Goal: Book appointment/travel/reservation

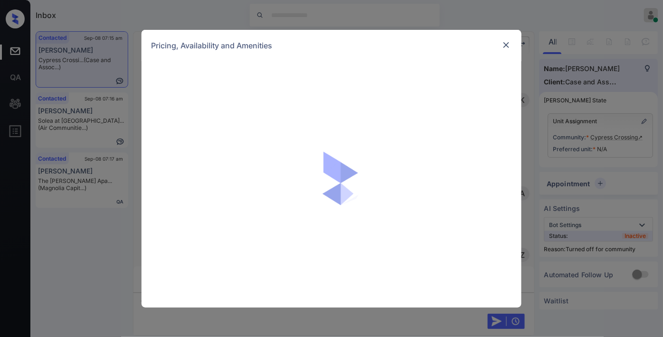
scroll to position [907, 0]
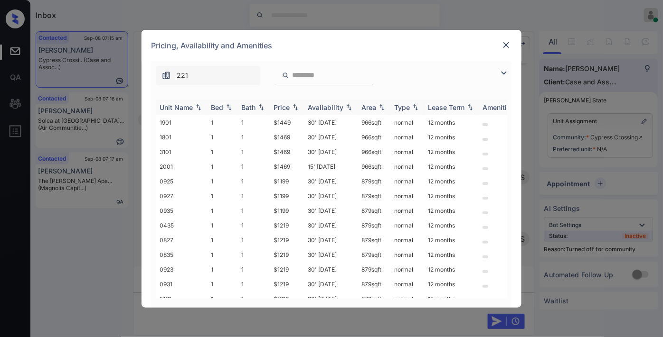
click at [287, 104] on div "Price" at bounding box center [281, 107] width 16 height 8
click at [268, 124] on tr "0126 1 1 $1159 30' Aug 25 789 sqft normal 12 months" at bounding box center [404, 122] width 496 height 15
copy tr "$1159"
click at [301, 121] on td "$1159" at bounding box center [287, 122] width 34 height 15
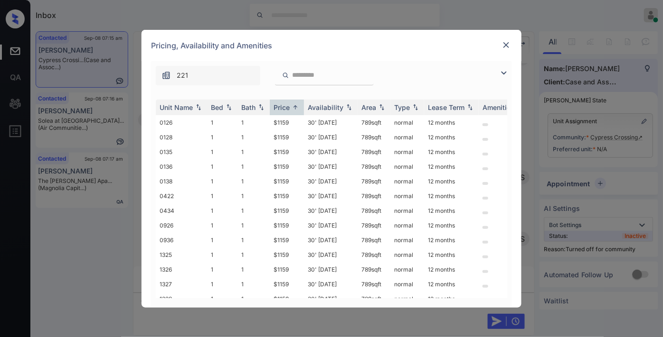
drag, startPoint x: 301, startPoint y: 121, endPoint x: 506, endPoint y: 50, distance: 216.6
click at [302, 121] on td "$1159" at bounding box center [287, 122] width 34 height 15
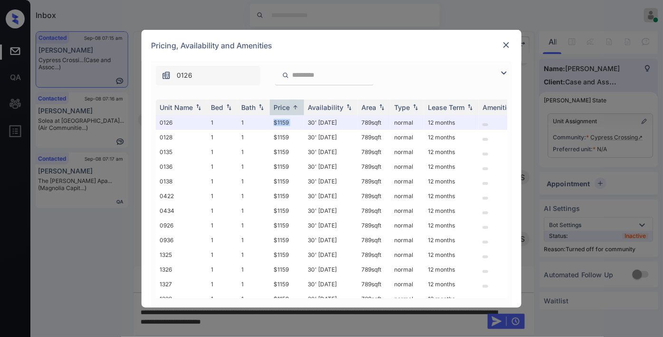
click at [505, 46] on img at bounding box center [505, 44] width 9 height 9
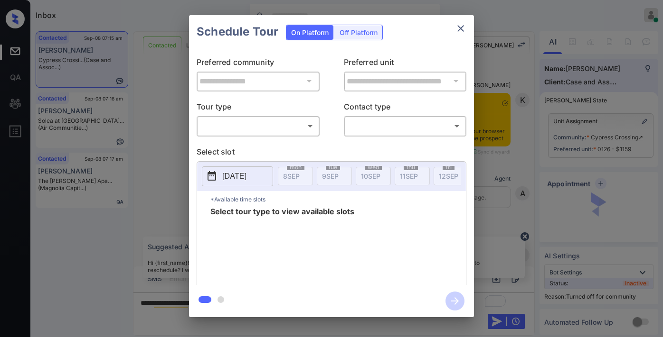
click at [292, 124] on body "Inbox Samantha Soliven Online Set yourself offline Set yourself on break Profil…" at bounding box center [331, 168] width 663 height 337
type input "********"
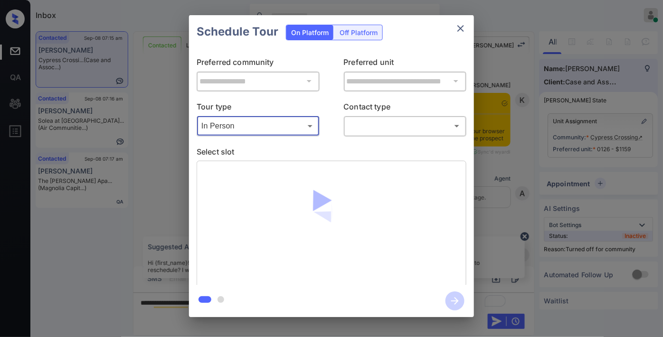
scroll to position [907, 0]
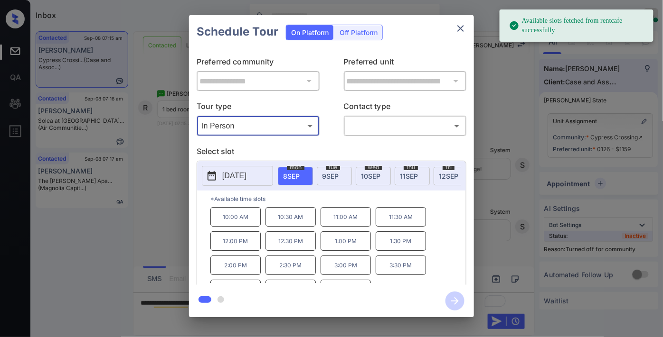
click at [457, 27] on icon "close" at bounding box center [460, 28] width 11 height 11
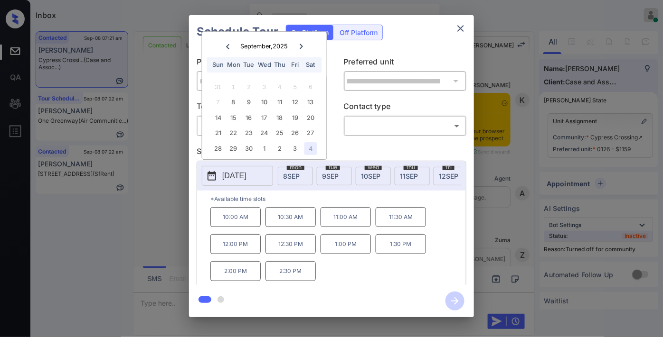
scroll to position [1280, 0]
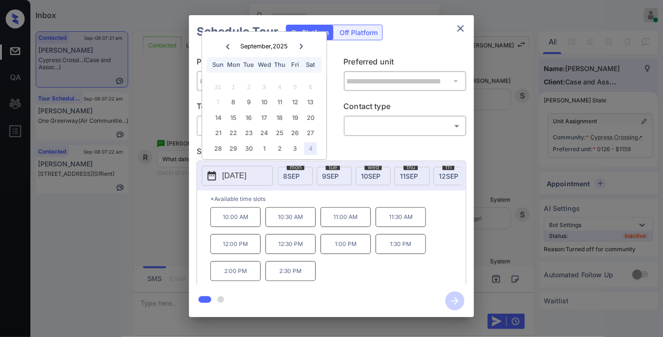
click at [460, 23] on icon "close" at bounding box center [460, 28] width 11 height 11
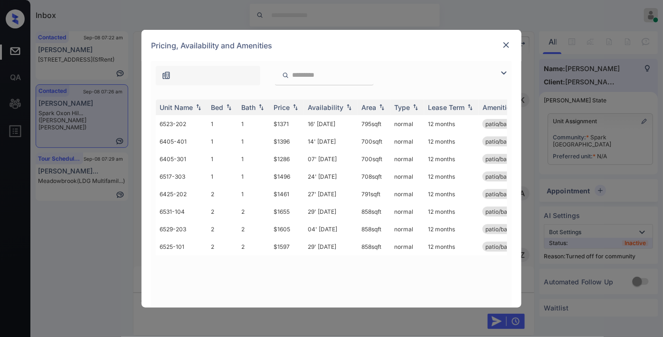
scroll to position [866, 0]
click at [292, 100] on th "Price" at bounding box center [287, 108] width 34 height 16
click at [290, 107] on div "Price" at bounding box center [286, 107] width 27 height 8
drag, startPoint x: 291, startPoint y: 175, endPoint x: 271, endPoint y: 175, distance: 19.5
click at [271, 175] on td "$1461" at bounding box center [287, 177] width 34 height 18
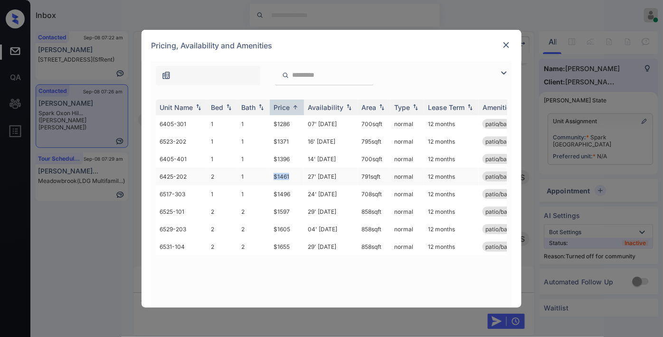
copy td "$1461"
click at [315, 175] on td "27' Feb 26" at bounding box center [331, 177] width 54 height 18
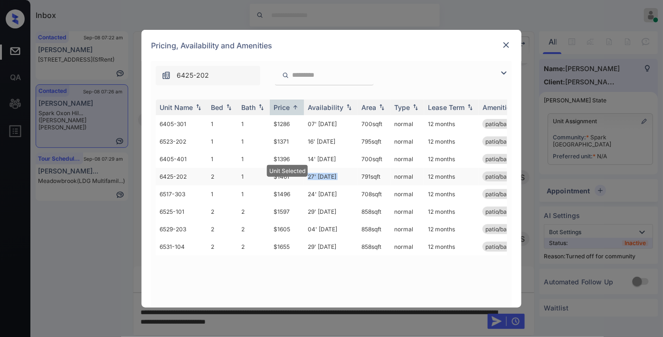
click at [315, 175] on td "27' Feb 26" at bounding box center [331, 177] width 54 height 18
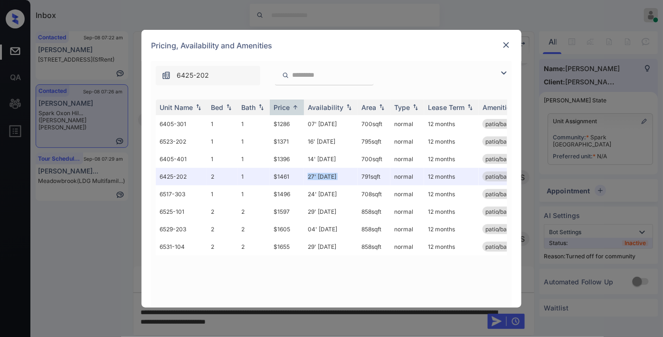
scroll to position [928, 0]
click at [503, 46] on img at bounding box center [505, 44] width 9 height 9
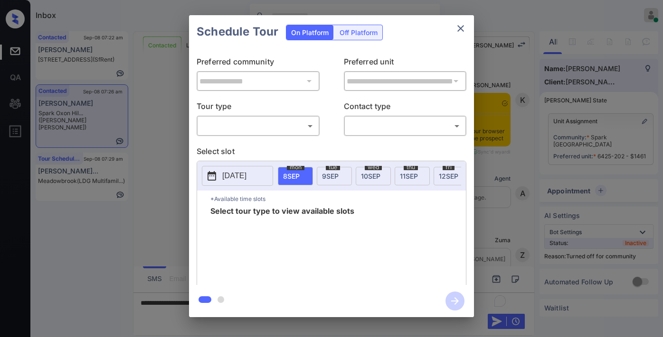
click at [262, 125] on body "Inbox Samantha Soliven Online Set yourself offline Set yourself on break Profil…" at bounding box center [331, 168] width 663 height 337
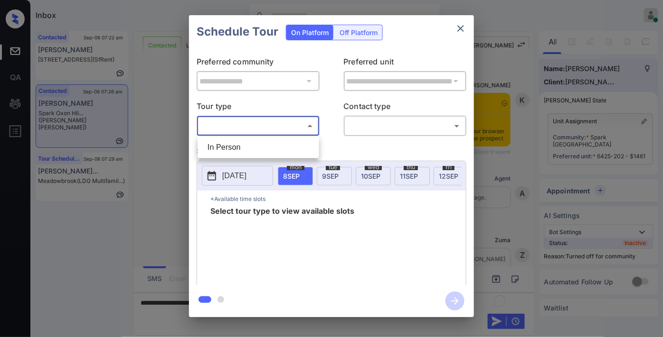
scroll to position [527, 0]
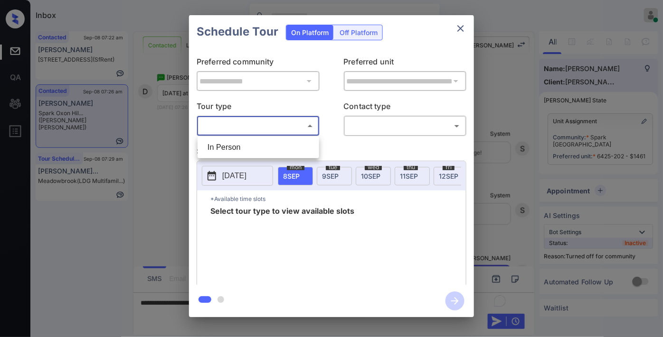
click at [257, 141] on li "In Person" at bounding box center [258, 147] width 117 height 17
type input "********"
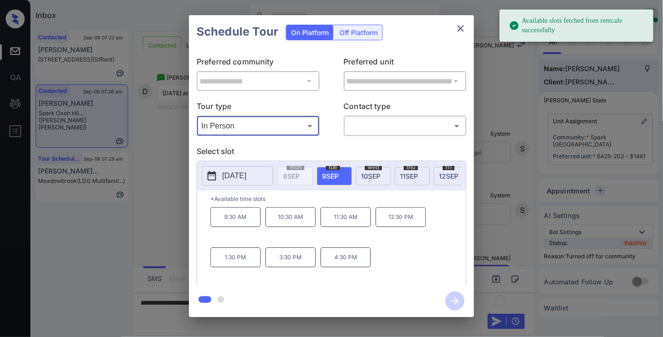
click at [222, 186] on div "2025-09-09" at bounding box center [237, 176] width 71 height 20
click at [225, 182] on p "[DATE]" at bounding box center [234, 175] width 24 height 11
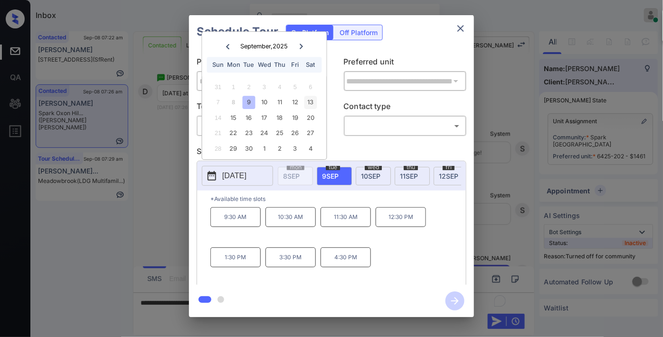
click at [314, 102] on div "13" at bounding box center [310, 102] width 13 height 13
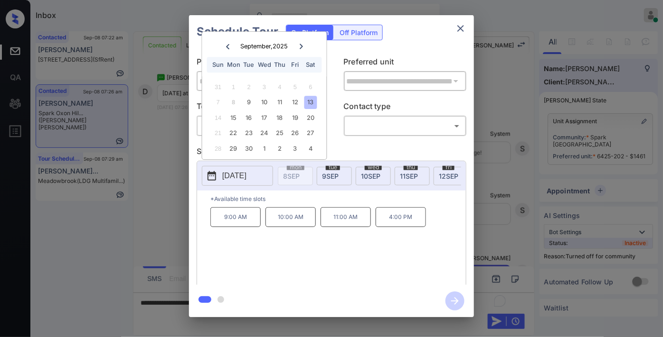
click at [458, 31] on icon "close" at bounding box center [460, 28] width 7 height 7
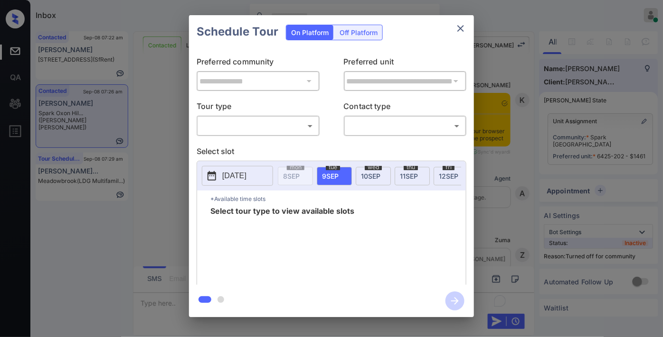
scroll to position [633, 0]
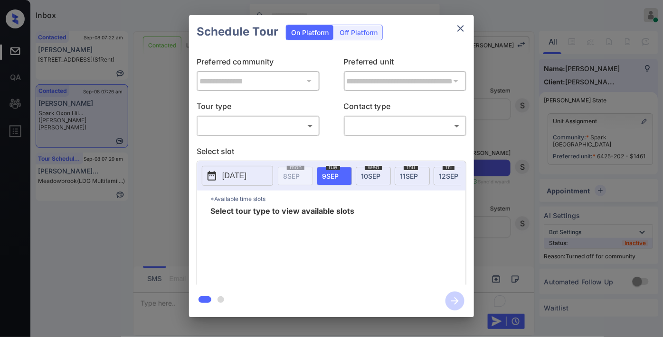
click at [240, 124] on body "Inbox [PERSON_NAME] Online Set yourself offline Set yourself on break Profile S…" at bounding box center [331, 168] width 663 height 337
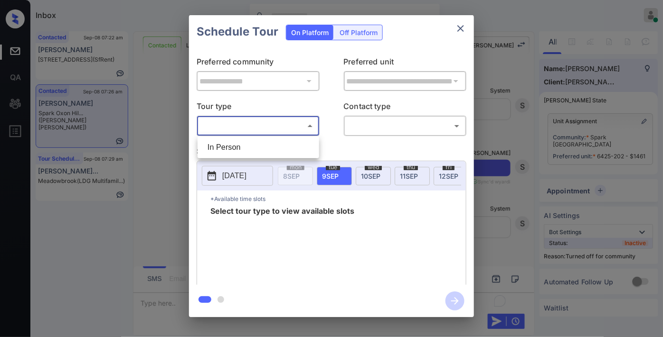
click at [248, 148] on li "In Person" at bounding box center [258, 147] width 117 height 17
type input "********"
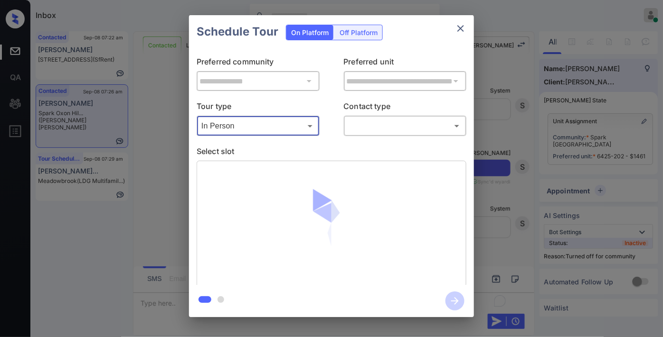
click at [350, 125] on body "Inbox [PERSON_NAME] Online Set yourself offline Set yourself on break Profile S…" at bounding box center [331, 168] width 663 height 337
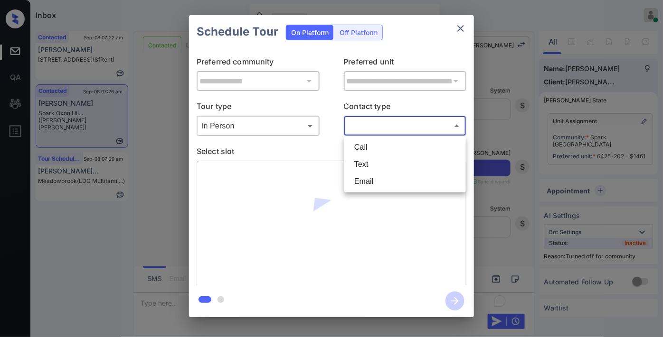
click at [370, 164] on li "Text" at bounding box center [404, 164] width 117 height 17
type input "****"
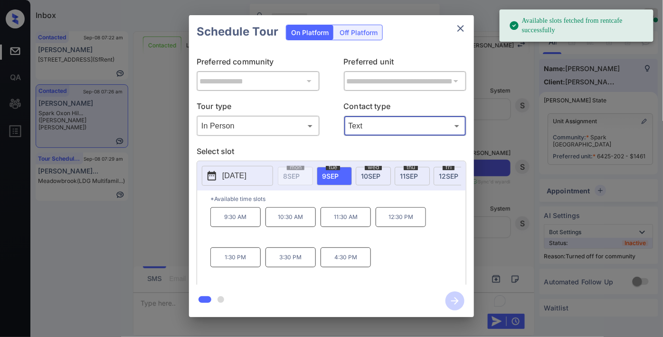
click at [240, 179] on p "[DATE]" at bounding box center [234, 175] width 24 height 11
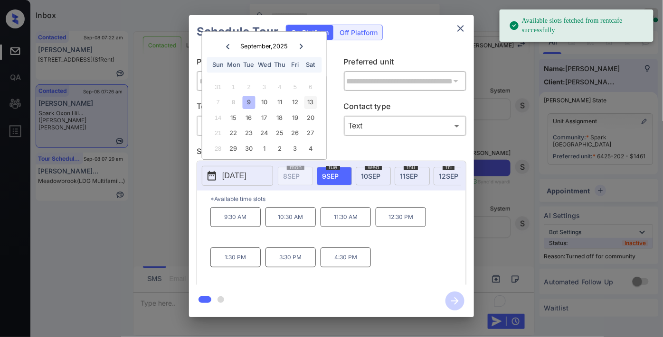
click at [310, 96] on div "13" at bounding box center [310, 102] width 13 height 13
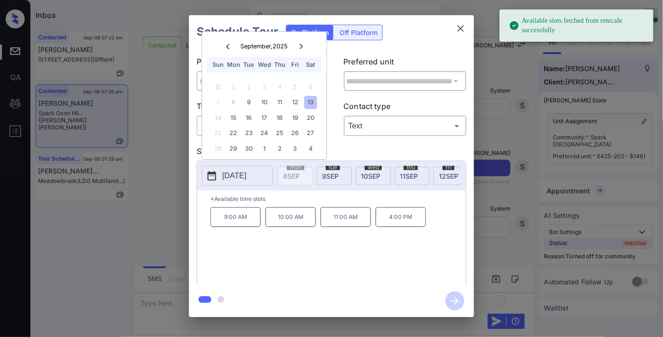
click at [295, 220] on p "10:00 AM" at bounding box center [290, 217] width 50 height 20
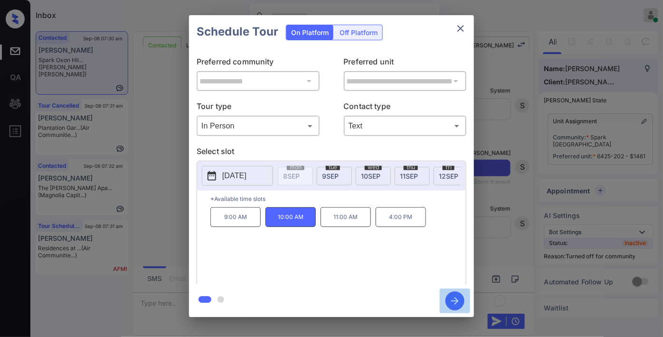
click at [457, 305] on icon "button" at bounding box center [454, 301] width 19 height 19
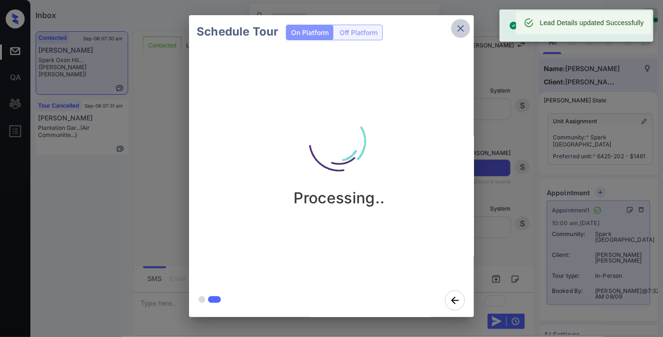
click at [459, 32] on icon "close" at bounding box center [460, 28] width 11 height 11
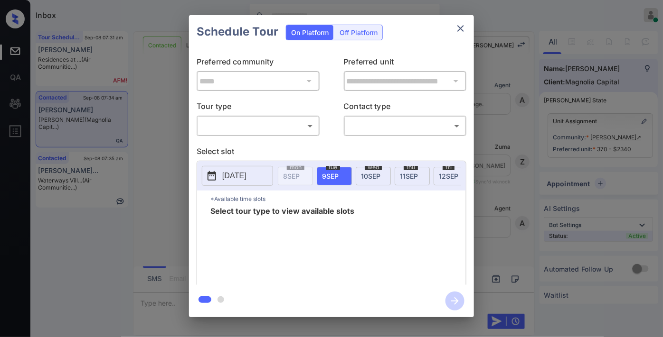
scroll to position [1415, 0]
click at [271, 129] on body "Inbox [PERSON_NAME] Online Set yourself offline Set yourself on break Profile S…" at bounding box center [331, 168] width 663 height 337
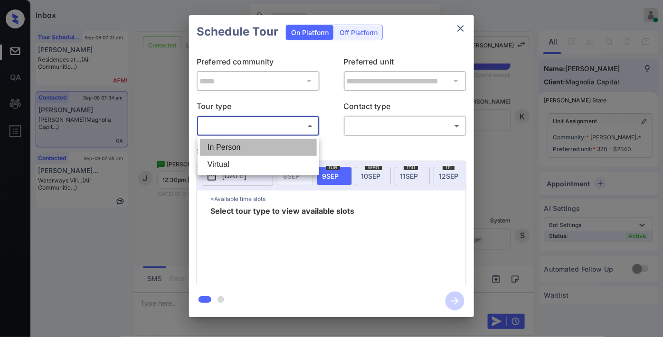
drag, startPoint x: 267, startPoint y: 145, endPoint x: 336, endPoint y: 140, distance: 69.0
click at [267, 146] on li "In Person" at bounding box center [258, 147] width 117 height 17
type input "********"
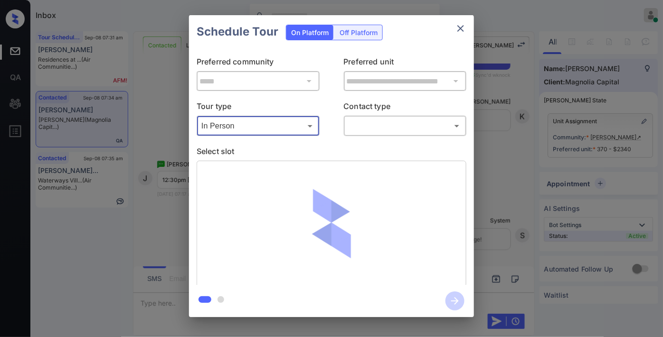
click at [375, 121] on body "Inbox [PERSON_NAME] Online Set yourself offline Set yourself on break Profile S…" at bounding box center [331, 168] width 663 height 337
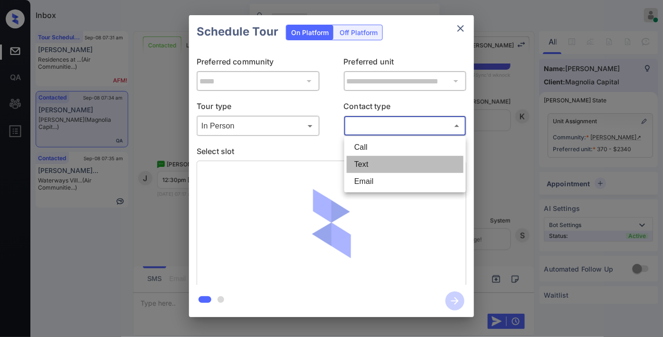
click at [368, 157] on li "Text" at bounding box center [404, 164] width 117 height 17
type input "****"
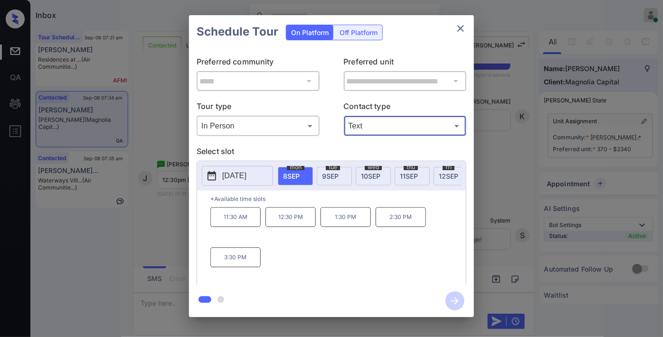
click at [337, 183] on div "[DATE]" at bounding box center [334, 176] width 35 height 19
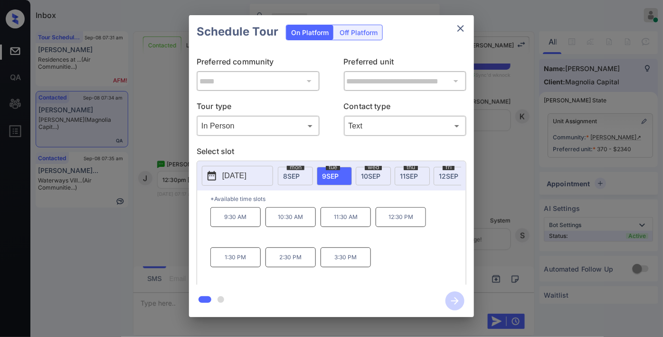
click at [396, 222] on p "12:30 PM" at bounding box center [400, 217] width 50 height 20
click at [461, 24] on icon "close" at bounding box center [460, 28] width 11 height 11
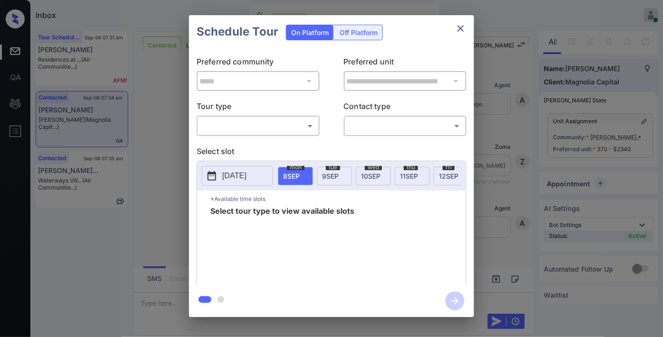
scroll to position [2945, 0]
click at [279, 122] on body "Inbox [PERSON_NAME] Online Set yourself offline Set yourself on break Profile S…" at bounding box center [331, 168] width 663 height 337
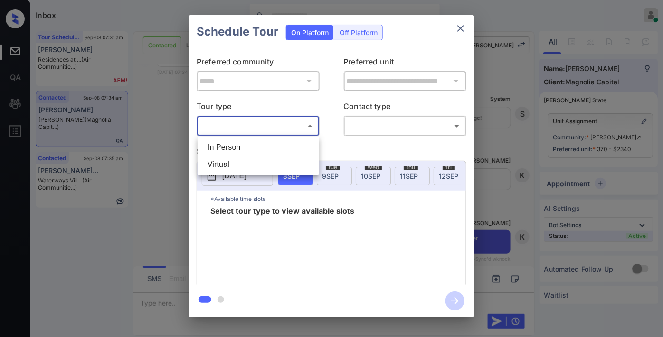
click at [271, 149] on li "In Person" at bounding box center [258, 147] width 117 height 17
type input "********"
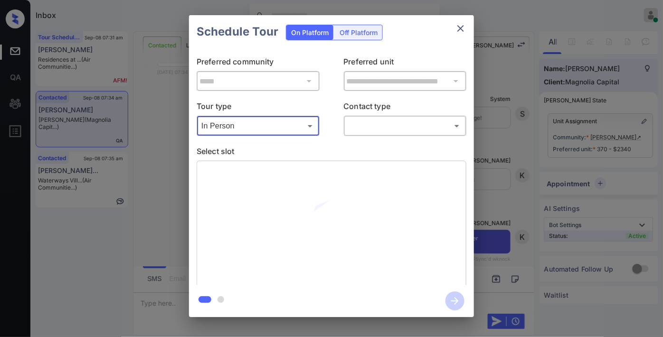
click at [372, 124] on body "Inbox Samantha Soliven Online Set yourself offline Set yourself on break Profil…" at bounding box center [331, 168] width 663 height 337
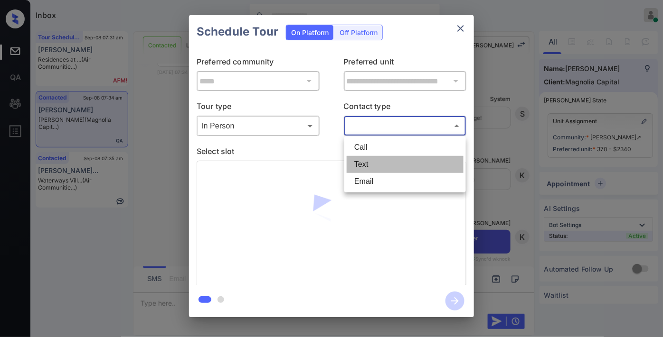
click at [377, 159] on li "Text" at bounding box center [404, 164] width 117 height 17
type input "****"
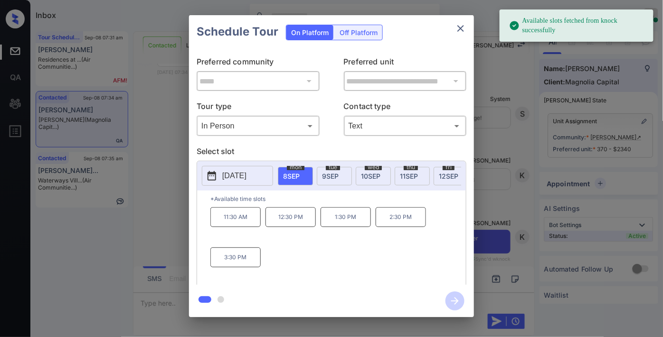
click at [331, 181] on div "tue 9 SEP" at bounding box center [334, 176] width 35 height 19
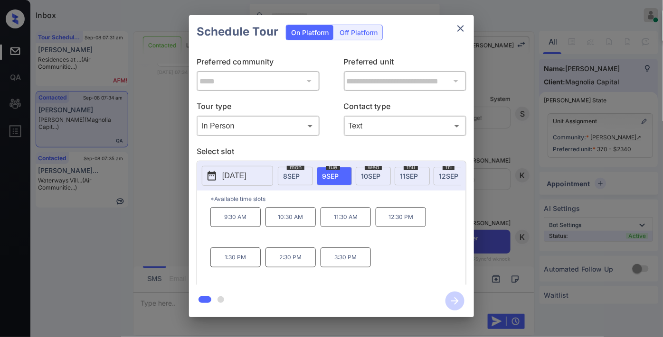
click at [304, 227] on p "10:30 AM" at bounding box center [290, 217] width 50 height 20
click at [393, 225] on p "12:30 PM" at bounding box center [400, 217] width 50 height 20
click at [449, 299] on icon "button" at bounding box center [454, 301] width 19 height 19
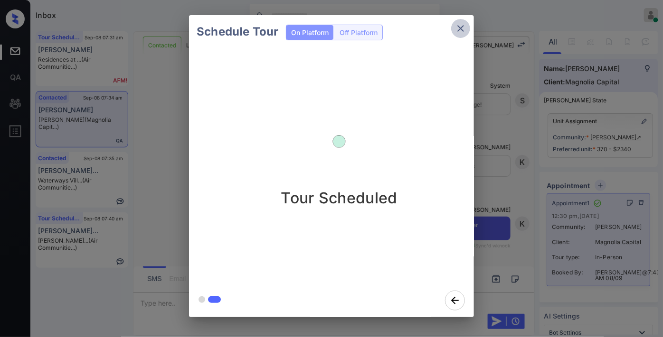
click at [456, 34] on button "close" at bounding box center [460, 28] width 19 height 19
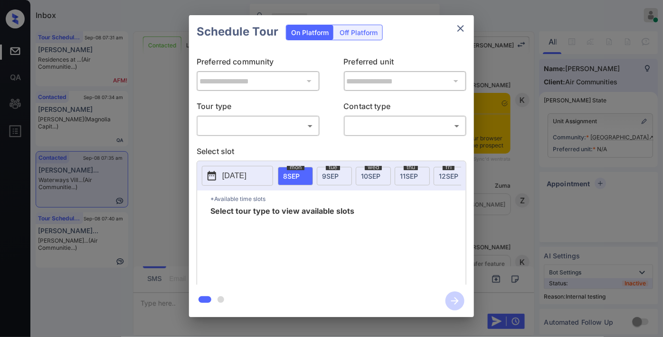
click at [305, 126] on body "Inbox [PERSON_NAME] Online Set yourself offline Set yourself on break Profile S…" at bounding box center [331, 168] width 663 height 337
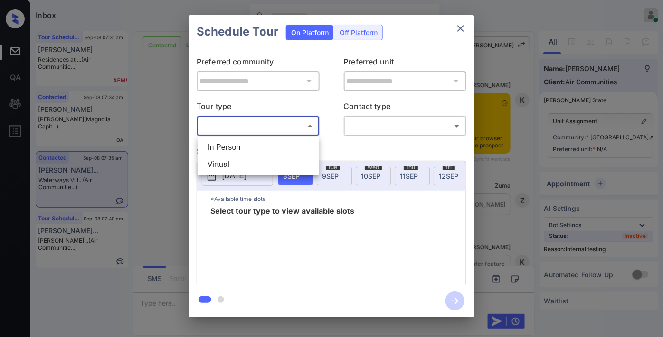
scroll to position [2614, 0]
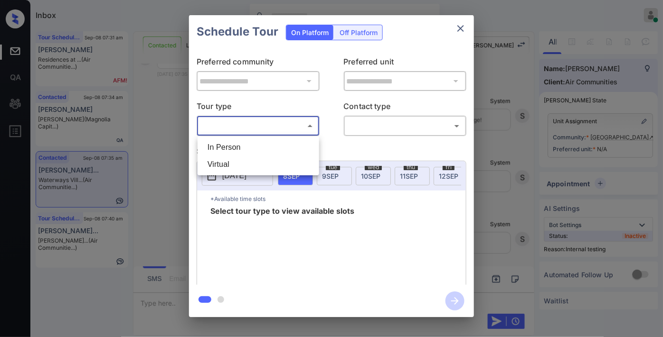
click at [295, 152] on li "In Person" at bounding box center [258, 147] width 117 height 17
type input "********"
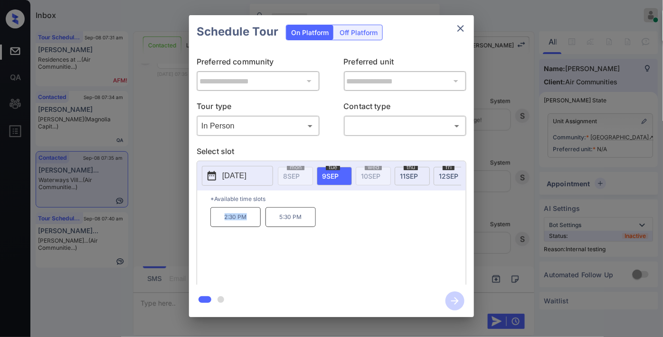
drag, startPoint x: 252, startPoint y: 224, endPoint x: 212, endPoint y: 224, distance: 40.3
click at [212, 224] on p "2:30 PM" at bounding box center [235, 217] width 50 height 20
copy p "2:30 PM"
click at [461, 31] on icon "close" at bounding box center [460, 28] width 11 height 11
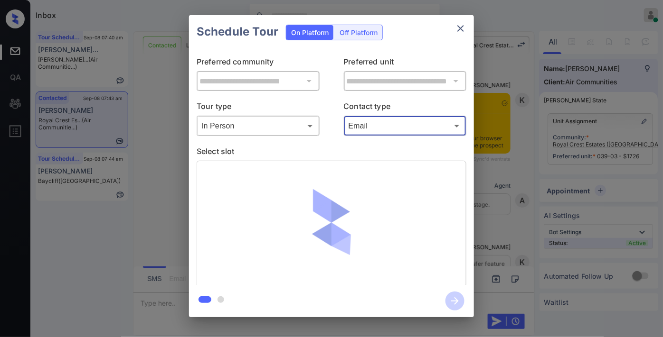
scroll to position [1114, 0]
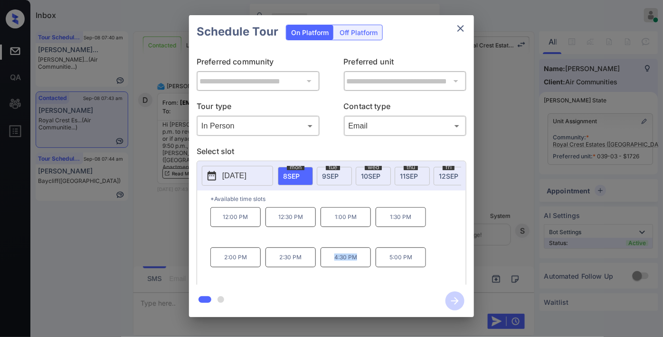
drag, startPoint x: 363, startPoint y: 262, endPoint x: 326, endPoint y: 263, distance: 37.0
click at [326, 263] on p "4:30 PM" at bounding box center [345, 258] width 50 height 20
copy p "4:30 PM"
click at [465, 29] on icon "close" at bounding box center [460, 28] width 11 height 11
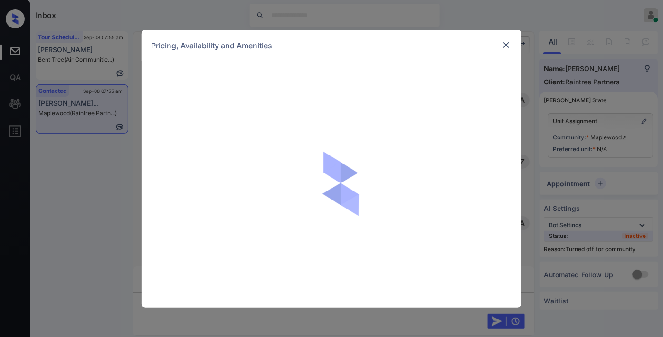
scroll to position [498, 0]
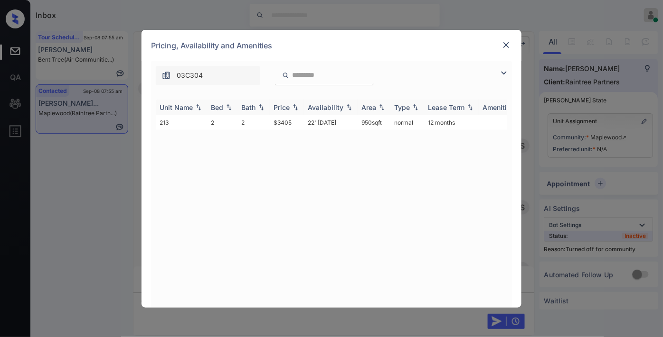
click at [285, 110] on div "Price" at bounding box center [281, 107] width 16 height 8
click at [287, 121] on td "$3405" at bounding box center [287, 122] width 34 height 15
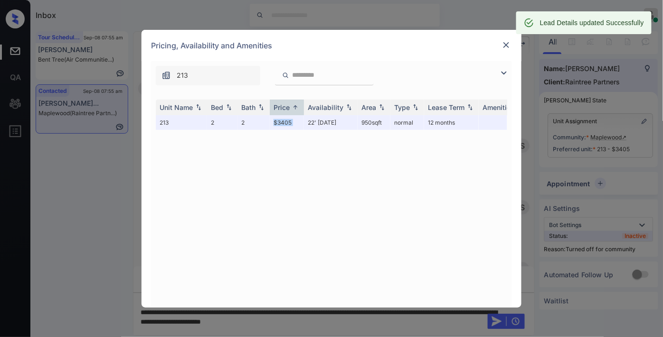
click at [506, 42] on img at bounding box center [505, 44] width 9 height 9
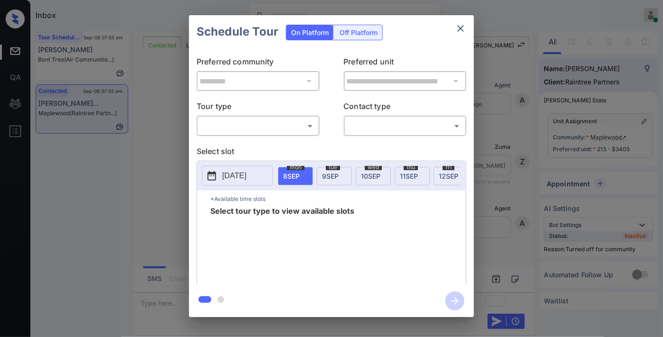
scroll to position [918, 0]
click at [280, 120] on body "Inbox Samantha Soliven Online Set yourself offline Set yourself on break Profil…" at bounding box center [331, 168] width 663 height 337
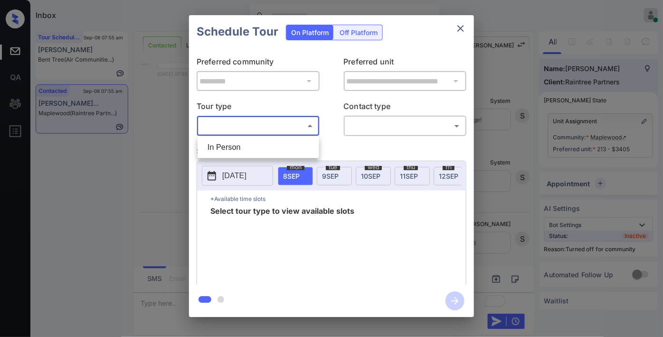
click at [282, 141] on li "In Person" at bounding box center [258, 147] width 117 height 17
type input "********"
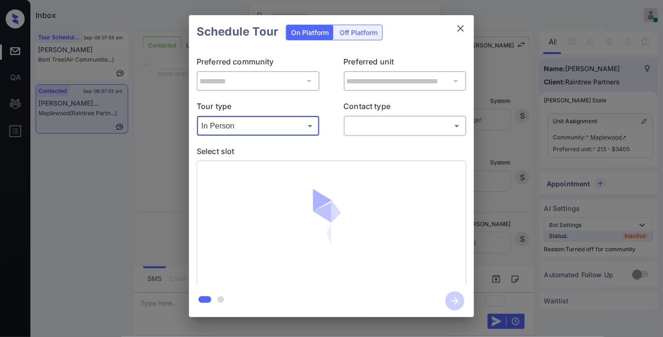
click at [373, 127] on body "Inbox Samantha Soliven Online Set yourself offline Set yourself on break Profil…" at bounding box center [331, 168] width 663 height 337
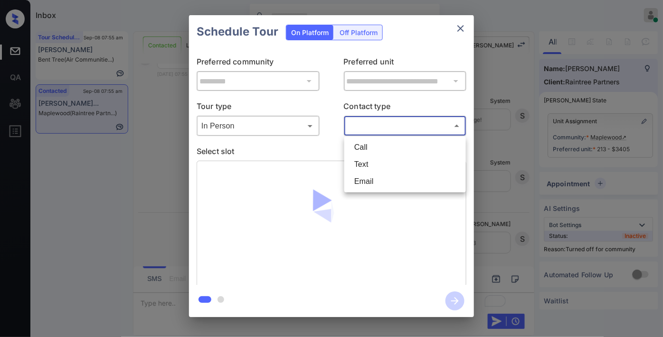
click at [380, 169] on li "Text" at bounding box center [404, 164] width 117 height 17
type input "****"
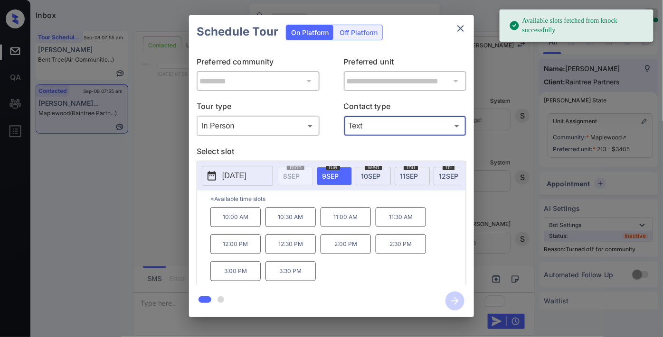
click at [241, 219] on p "10:00 AM" at bounding box center [235, 217] width 50 height 20
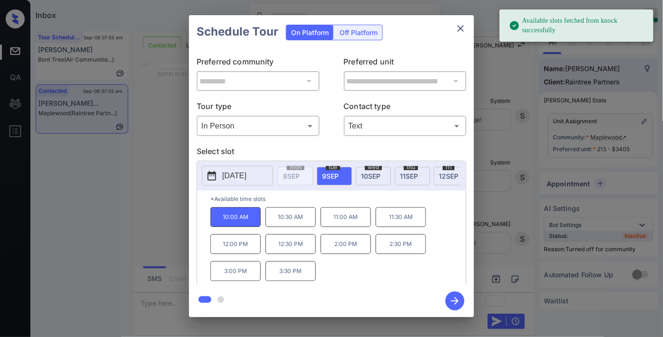
click at [454, 301] on icon "button" at bounding box center [455, 302] width 8 height 8
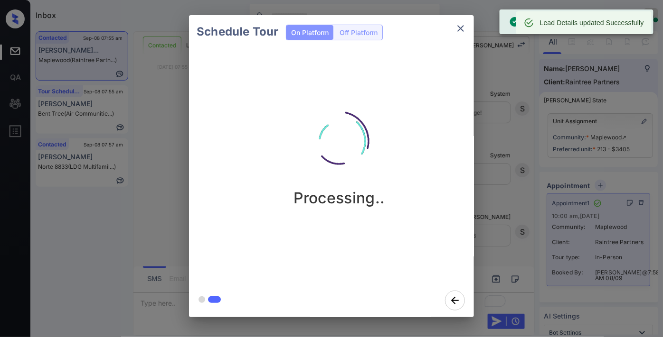
click at [459, 30] on icon "close" at bounding box center [460, 28] width 11 height 11
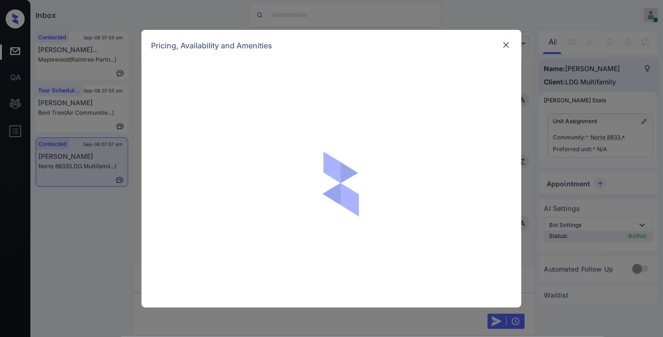
scroll to position [926, 0]
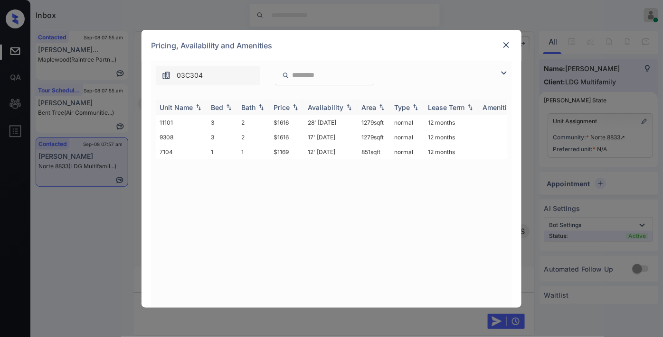
click at [297, 105] on img at bounding box center [294, 107] width 9 height 7
drag, startPoint x: 295, startPoint y: 120, endPoint x: 262, endPoint y: 120, distance: 32.3
click at [262, 120] on tr "7104 1 1 $1169 12' [DATE] 851 sqft normal 12 months" at bounding box center [404, 122] width 496 height 15
copy tr "$1169"
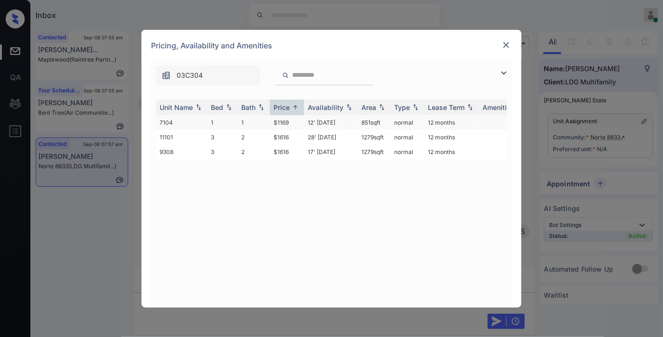
click at [321, 117] on td "12' Sep 25" at bounding box center [331, 122] width 54 height 15
click at [322, 117] on td "12' Sep 25" at bounding box center [331, 122] width 54 height 15
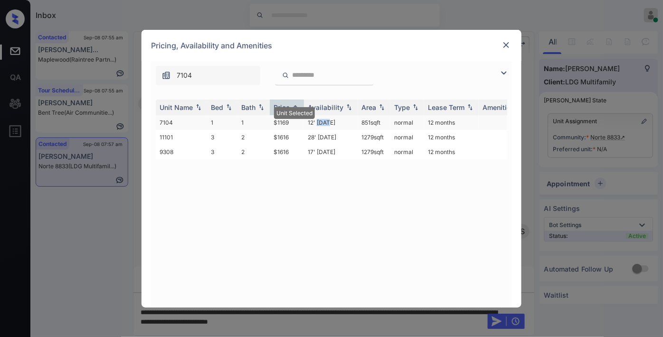
click at [322, 117] on td "12' Sep 25" at bounding box center [331, 122] width 54 height 15
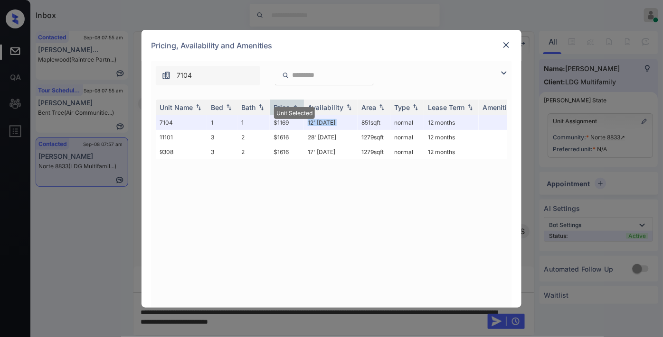
click at [509, 42] on img at bounding box center [505, 44] width 9 height 9
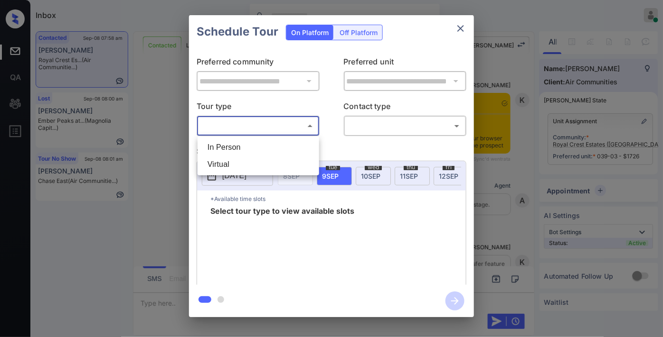
click at [282, 153] on li "In Person" at bounding box center [258, 147] width 117 height 17
type input "********"
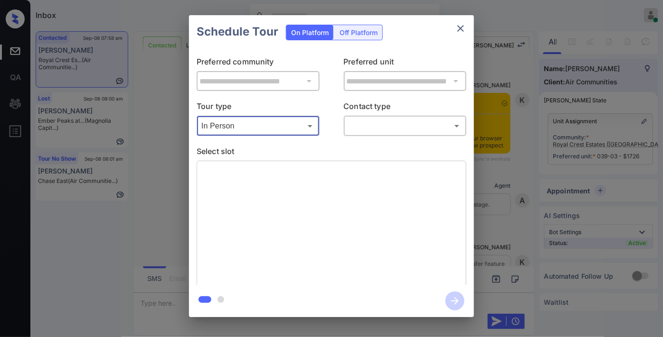
scroll to position [1986, 0]
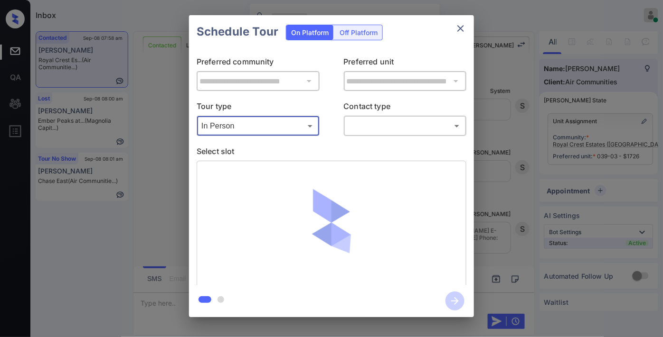
click at [374, 121] on body "Inbox [PERSON_NAME] Online Set yourself offline Set yourself on break Profile S…" at bounding box center [331, 168] width 663 height 337
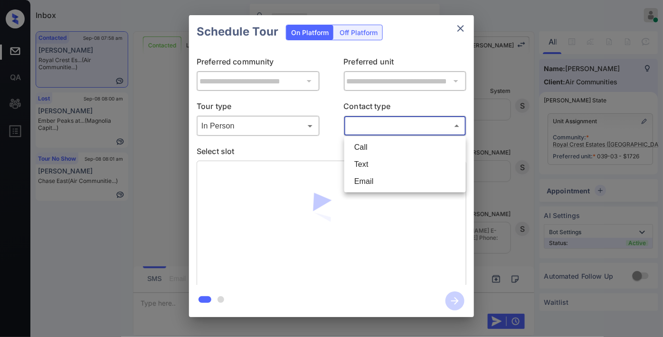
click at [380, 182] on li "Email" at bounding box center [404, 181] width 117 height 17
type input "*****"
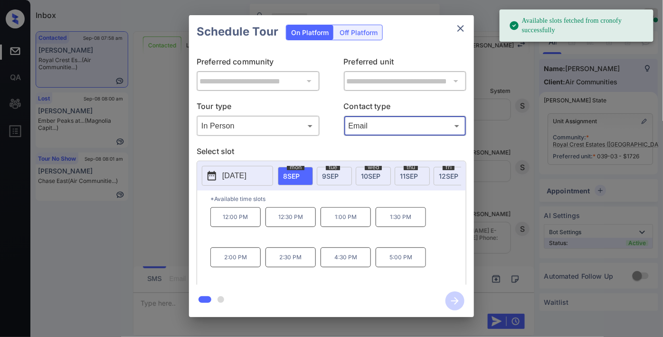
click at [347, 261] on p "4:30 PM" at bounding box center [345, 258] width 50 height 20
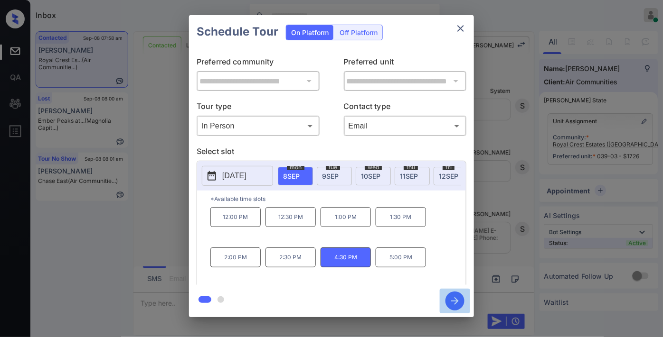
click at [458, 300] on icon "button" at bounding box center [454, 301] width 19 height 19
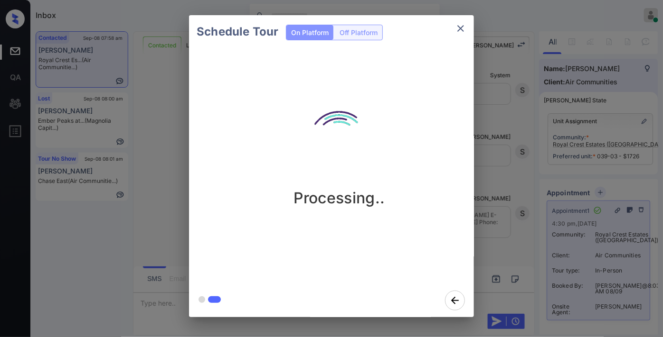
click at [462, 29] on icon "close" at bounding box center [460, 28] width 11 height 11
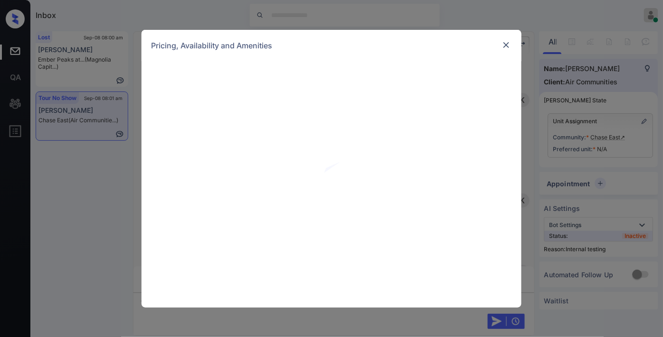
scroll to position [2498, 0]
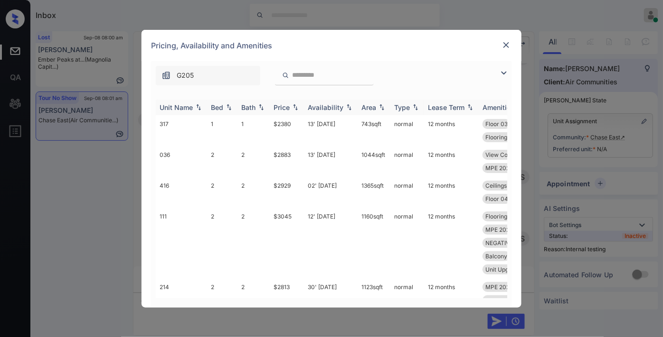
click at [290, 109] on img at bounding box center [294, 107] width 9 height 7
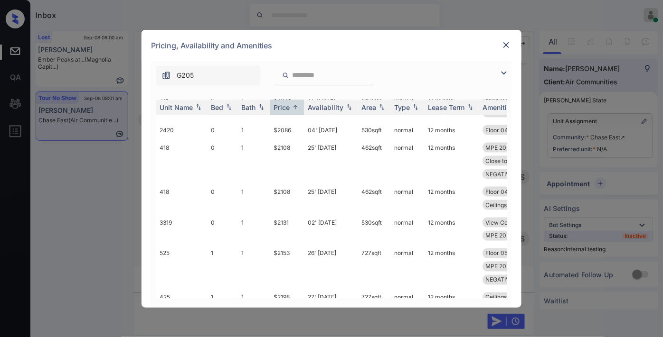
scroll to position [421, 0]
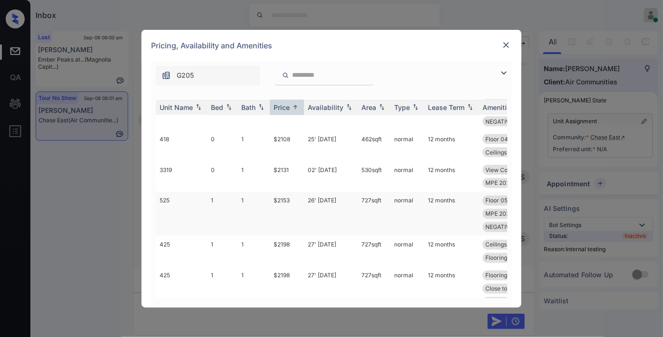
click at [286, 196] on td "$2153" at bounding box center [287, 214] width 34 height 44
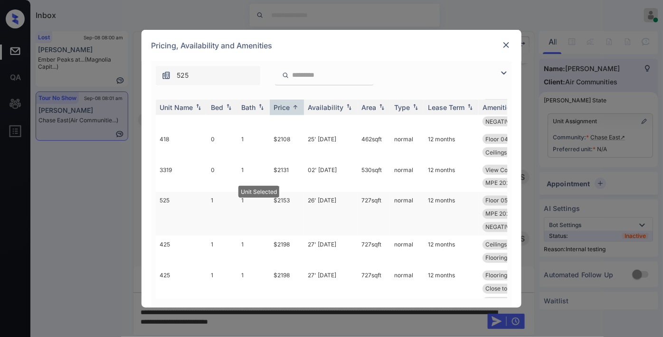
click at [286, 196] on td "$2153" at bounding box center [287, 214] width 34 height 44
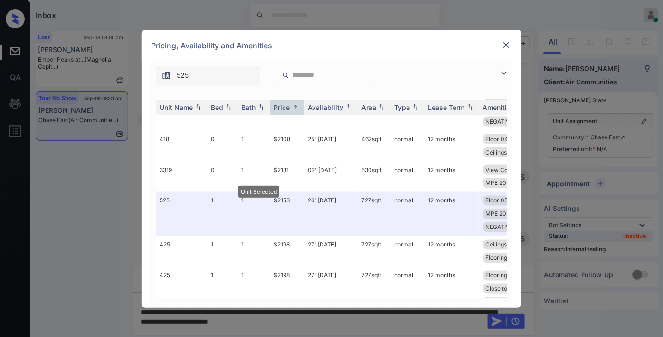
click at [502, 46] on img at bounding box center [505, 44] width 9 height 9
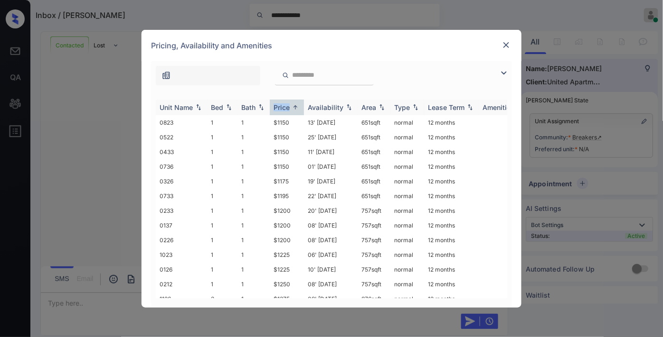
scroll to position [531, 0]
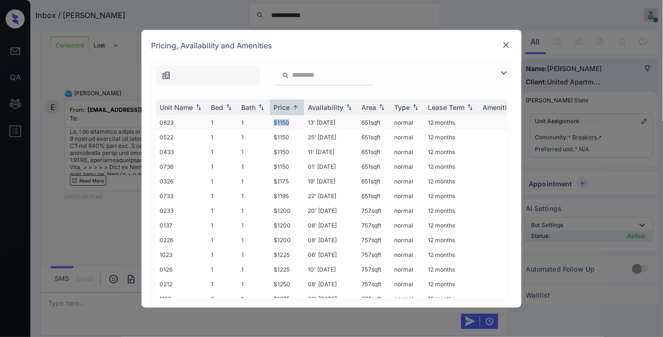
drag, startPoint x: 291, startPoint y: 124, endPoint x: 262, endPoint y: 125, distance: 29.0
click at [262, 125] on tr "0823 1 1 $1150 13' Sep 25 651 sqft normal 12 months" at bounding box center [404, 122] width 496 height 15
copy tr "$1150"
click at [310, 122] on td "13' [DATE]" at bounding box center [331, 122] width 54 height 15
click at [310, 122] on td "13' Sep 25" at bounding box center [331, 122] width 54 height 15
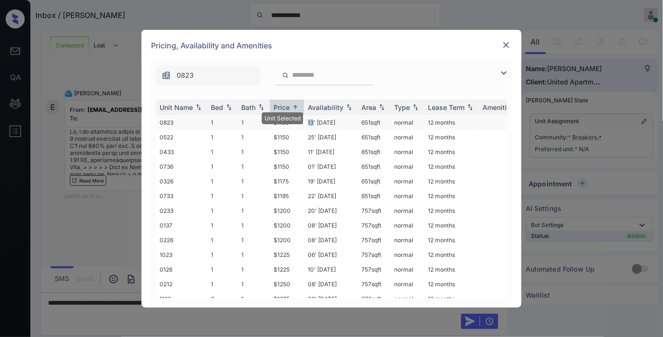
click at [310, 122] on td "13' Sep 25" at bounding box center [331, 122] width 54 height 15
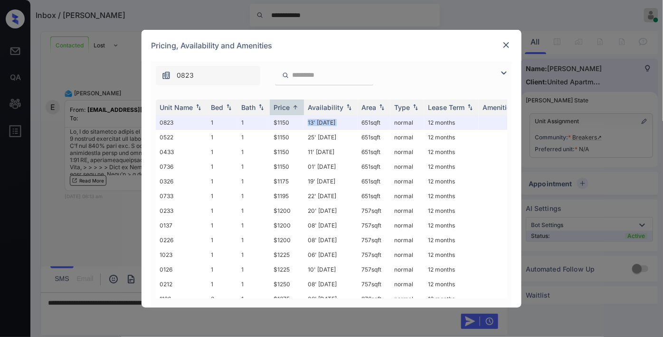
click at [506, 47] on img at bounding box center [505, 44] width 9 height 9
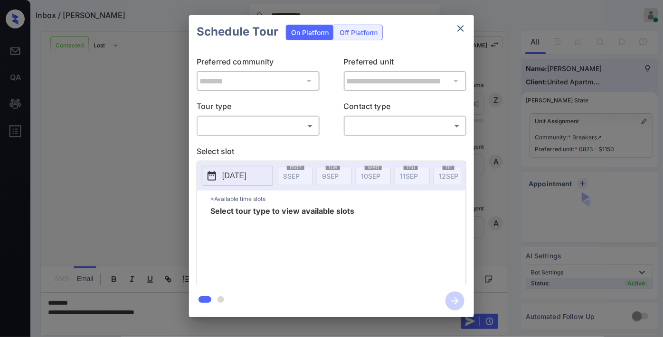
click at [262, 124] on body "**********" at bounding box center [331, 168] width 663 height 337
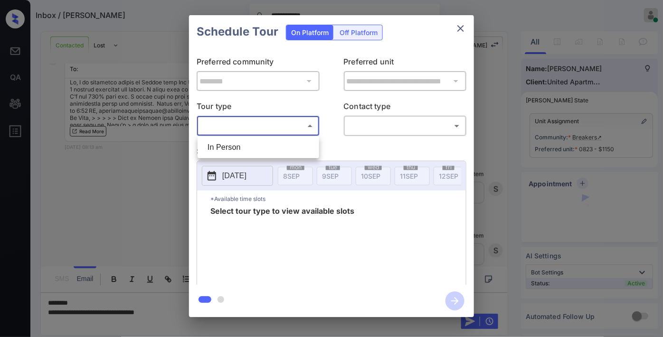
click at [263, 143] on li "In Person" at bounding box center [258, 147] width 117 height 17
type input "********"
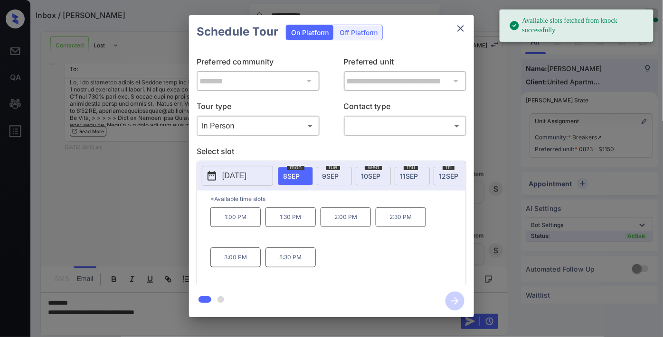
click at [243, 176] on p "[DATE]" at bounding box center [234, 175] width 24 height 11
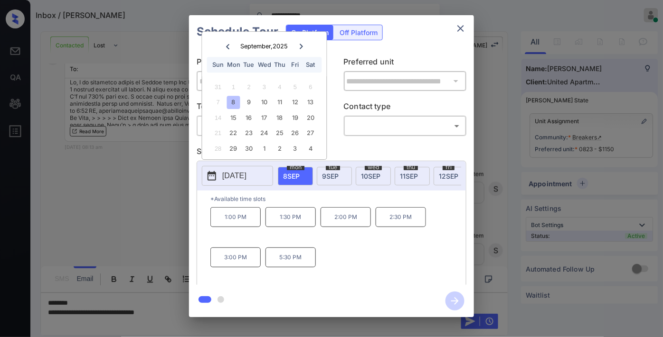
click at [459, 27] on icon "close" at bounding box center [460, 28] width 7 height 7
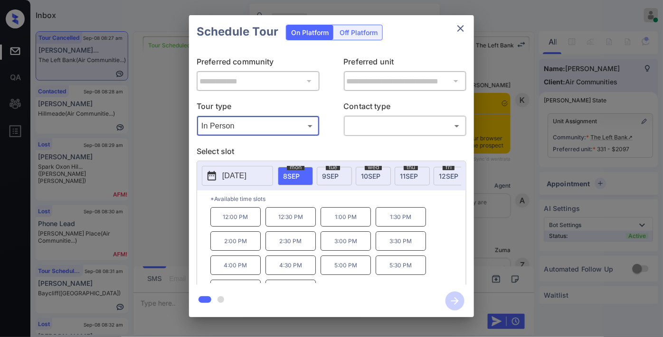
scroll to position [16, 0]
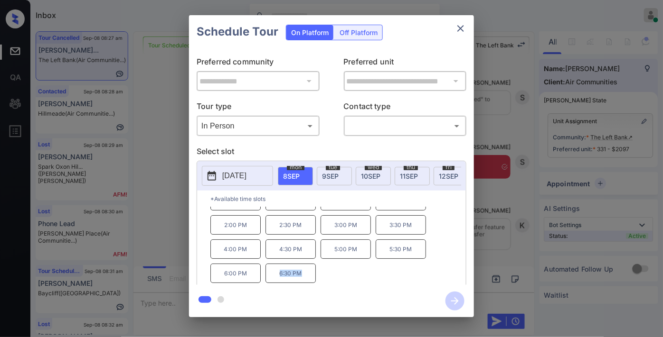
drag, startPoint x: 299, startPoint y: 278, endPoint x: 271, endPoint y: 279, distance: 29.0
click at [262, 279] on div "12:00 PM 12:30 PM 1:00 PM 1:30 PM 2:00 PM 2:30 PM 3:00 PM 3:30 PM 4:00 PM 4:30 …" at bounding box center [337, 245] width 255 height 76
copy div "6:30 PM"
click at [458, 34] on button "close" at bounding box center [460, 28] width 19 height 19
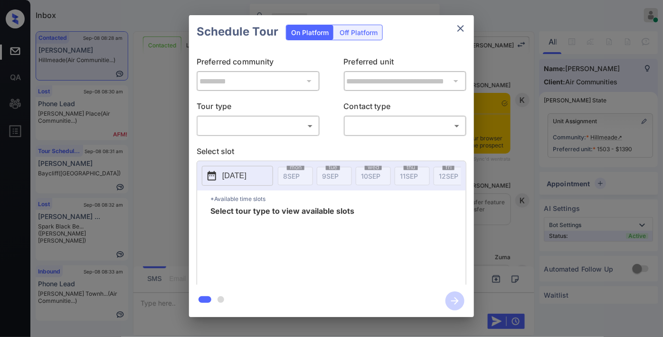
scroll to position [1513, 0]
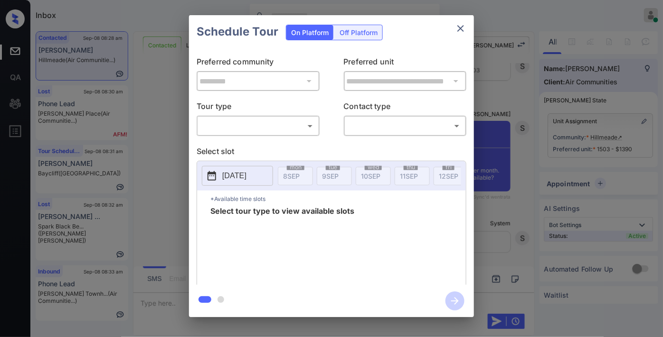
click at [293, 119] on body "Inbox Samantha Soliven Online Set yourself offline Set yourself on break Profil…" at bounding box center [331, 168] width 663 height 337
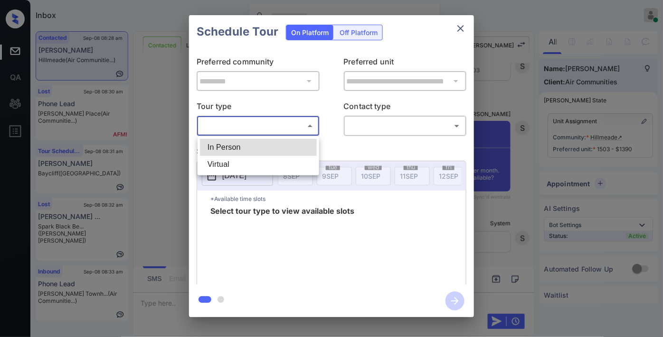
click at [300, 140] on li "In Person" at bounding box center [258, 147] width 117 height 17
type input "********"
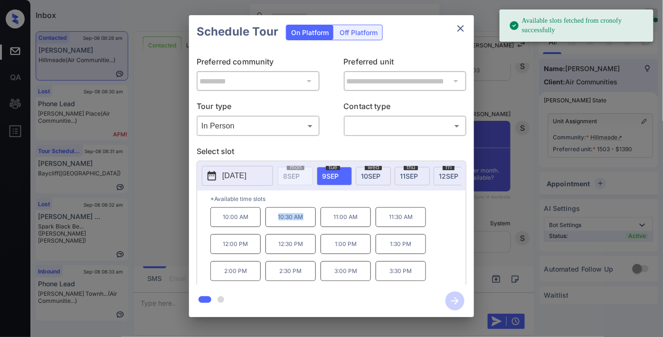
drag, startPoint x: 309, startPoint y: 224, endPoint x: 271, endPoint y: 222, distance: 37.5
click at [268, 222] on p "10:30 AM" at bounding box center [290, 217] width 50 height 20
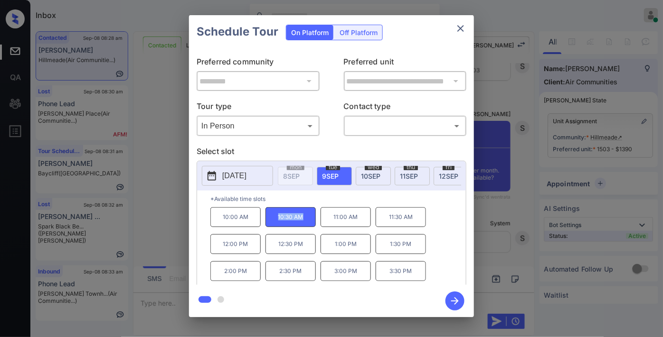
copy p "10:30 AM"
click at [455, 29] on icon "close" at bounding box center [460, 28] width 11 height 11
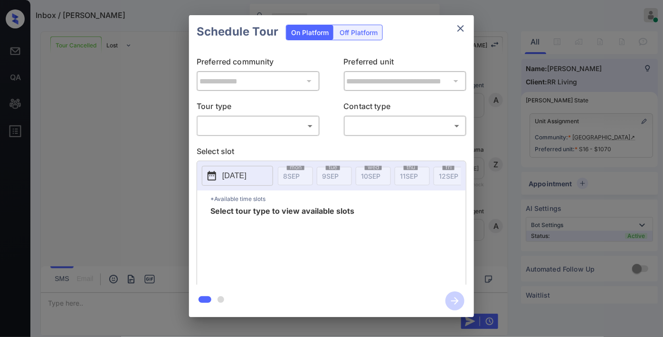
click at [263, 127] on body "Inbox / Jordan Barker Samantha Soliven Online Set yourself offline Set yourself…" at bounding box center [331, 168] width 663 height 337
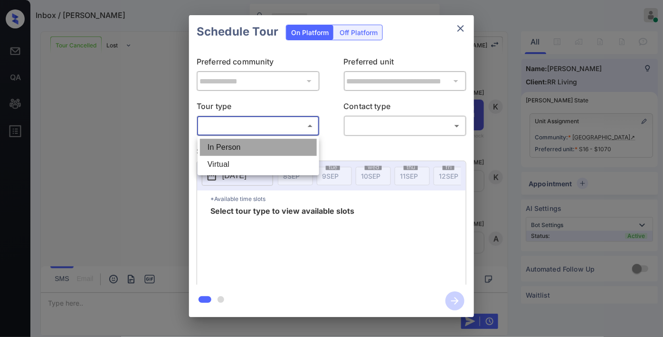
click at [261, 146] on li "In Person" at bounding box center [258, 147] width 117 height 17
type input "********"
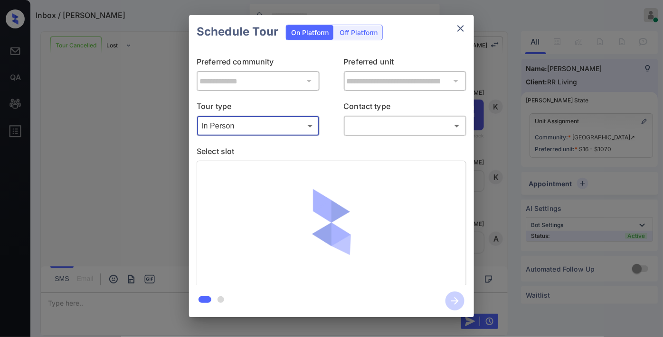
click at [371, 126] on body "Inbox / Jordan Barker Samantha Soliven Online Set yourself offline Set yourself…" at bounding box center [331, 168] width 663 height 337
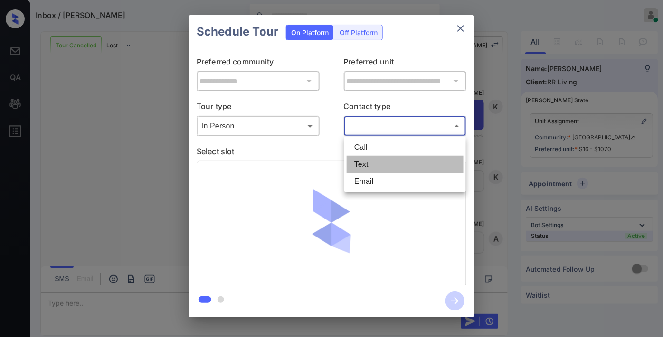
click at [378, 164] on li "Text" at bounding box center [404, 164] width 117 height 17
type input "****"
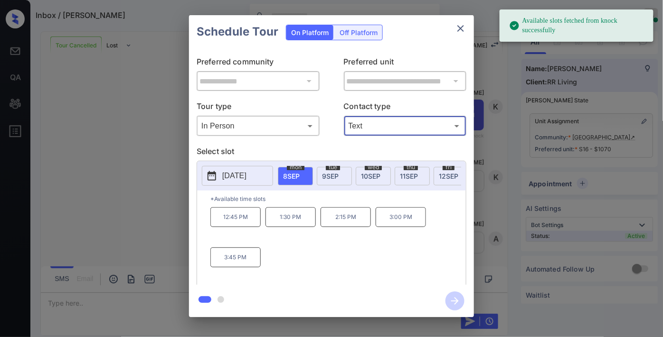
click at [328, 173] on span "9 SEP" at bounding box center [330, 176] width 17 height 8
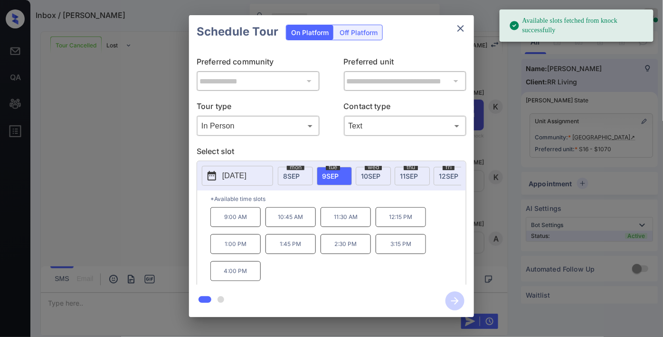
click at [244, 227] on p "9:00 AM" at bounding box center [235, 217] width 50 height 20
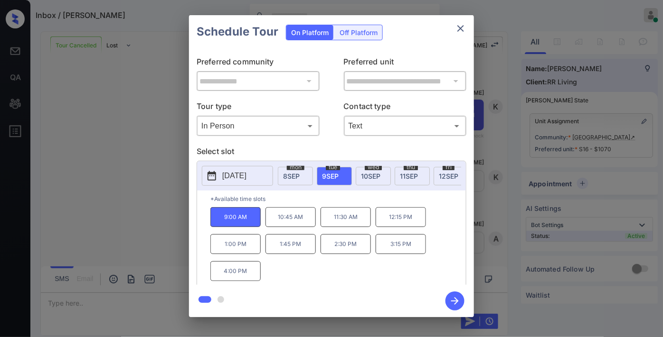
click at [456, 299] on icon "button" at bounding box center [455, 302] width 8 height 8
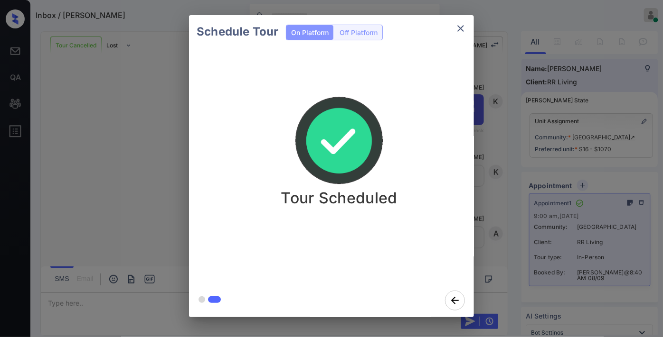
click at [467, 25] on button "close" at bounding box center [460, 28] width 19 height 19
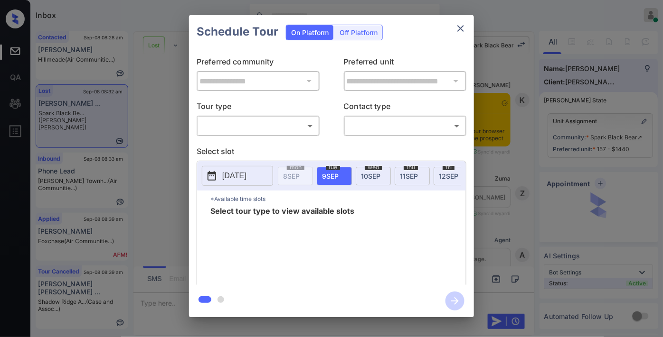
scroll to position [3772, 0]
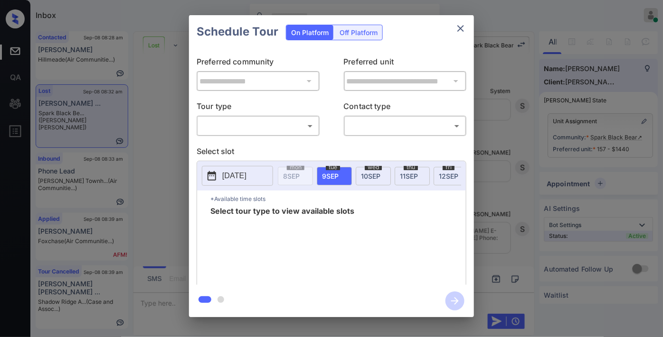
click at [297, 122] on body "Inbox [PERSON_NAME] Online Set yourself offline Set yourself on break Profile S…" at bounding box center [331, 168] width 663 height 337
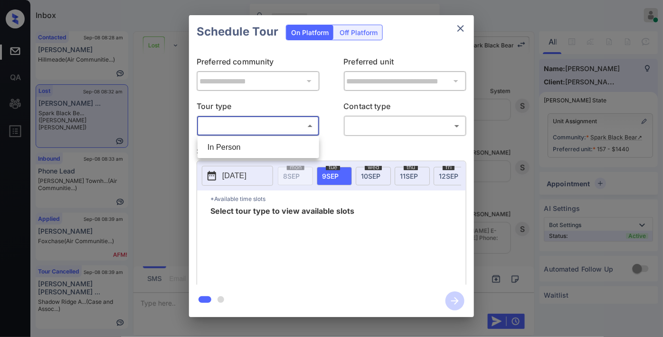
click at [290, 142] on li "In Person" at bounding box center [258, 147] width 117 height 17
type input "********"
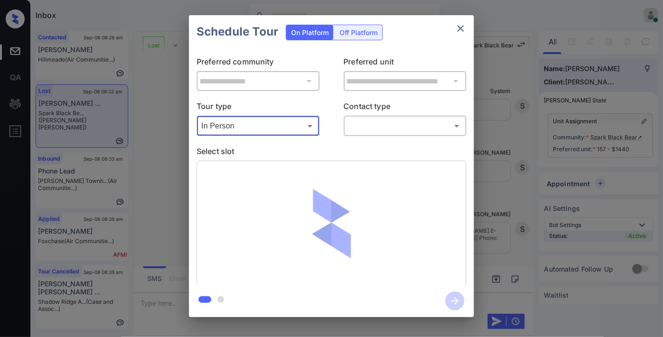
click at [367, 127] on body "Inbox [PERSON_NAME] Online Set yourself offline Set yourself on break Profile S…" at bounding box center [331, 168] width 663 height 337
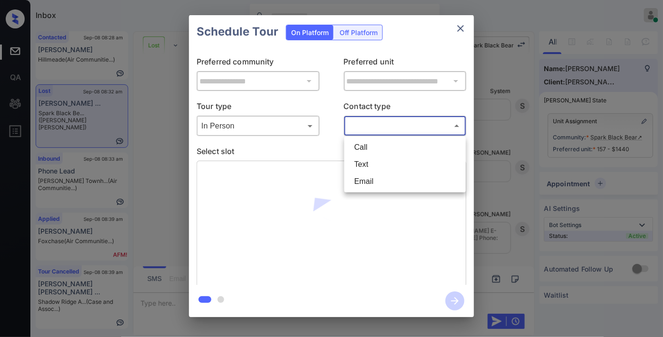
drag, startPoint x: 379, startPoint y: 181, endPoint x: 380, endPoint y: 173, distance: 8.2
click at [380, 181] on li "Email" at bounding box center [404, 181] width 117 height 17
type input "*****"
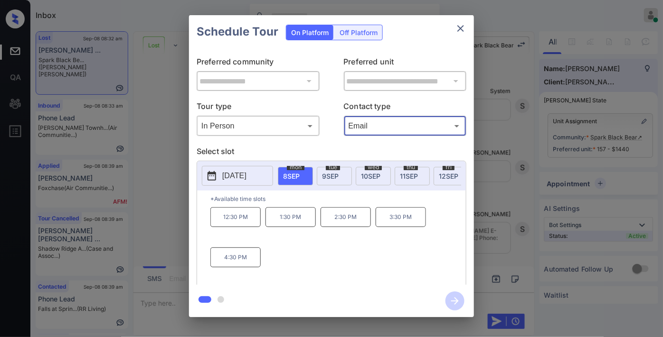
click at [411, 169] on span "thu" at bounding box center [410, 168] width 14 height 6
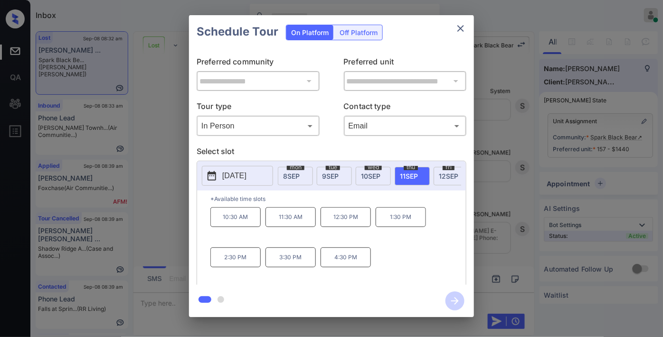
click at [290, 224] on p "11:30 AM" at bounding box center [290, 217] width 50 height 20
click at [457, 300] on icon "button" at bounding box center [455, 302] width 8 height 8
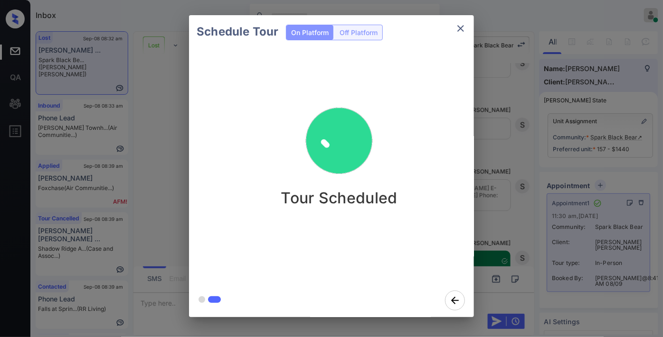
click at [463, 30] on icon "close" at bounding box center [460, 28] width 11 height 11
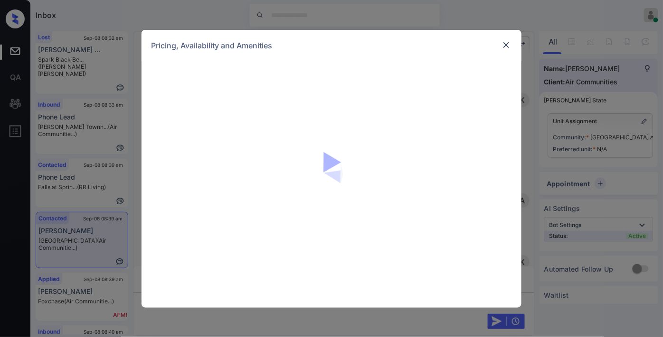
scroll to position [641, 0]
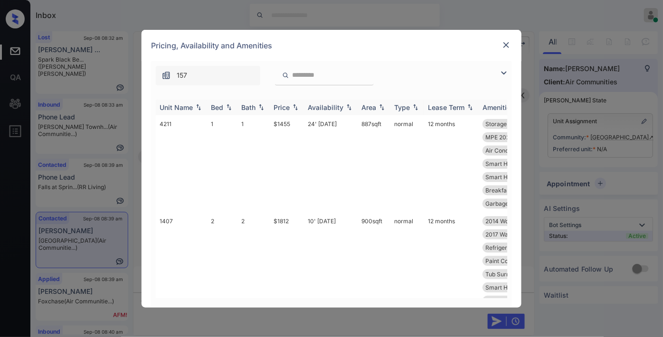
click at [285, 101] on th "Price" at bounding box center [287, 108] width 34 height 16
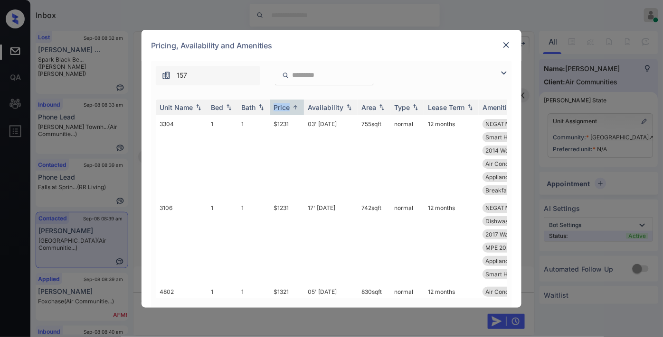
click at [506, 71] on img at bounding box center [503, 72] width 11 height 11
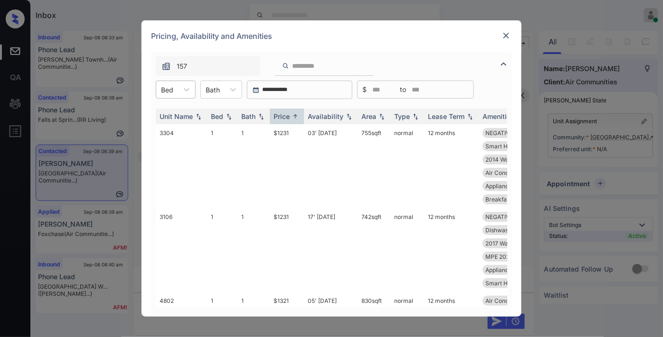
click at [171, 90] on div at bounding box center [167, 90] width 12 height 10
click at [179, 149] on div "2" at bounding box center [176, 147] width 40 height 17
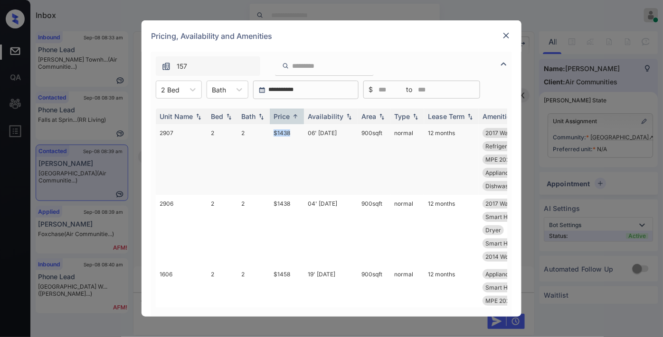
drag, startPoint x: 285, startPoint y: 131, endPoint x: 263, endPoint y: 131, distance: 21.8
click at [263, 131] on tr "2907 2 2 $1438 06' [DATE] 900 sqft normal 12 months 2017 Washer and... Floor 02…" at bounding box center [404, 159] width 496 height 71
copy tr "$1438"
click at [306, 136] on td "06' [DATE]" at bounding box center [331, 159] width 54 height 71
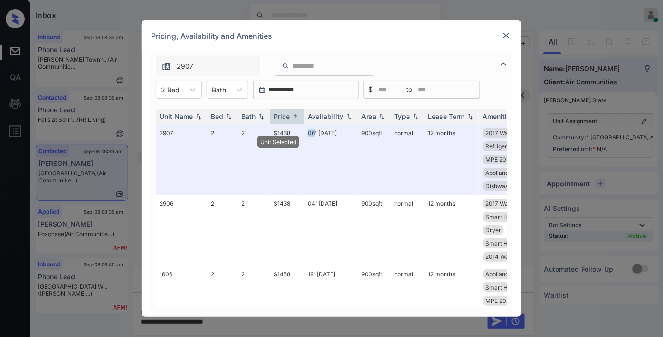
click at [502, 32] on img at bounding box center [505, 35] width 9 height 9
